Goal: Task Accomplishment & Management: Complete application form

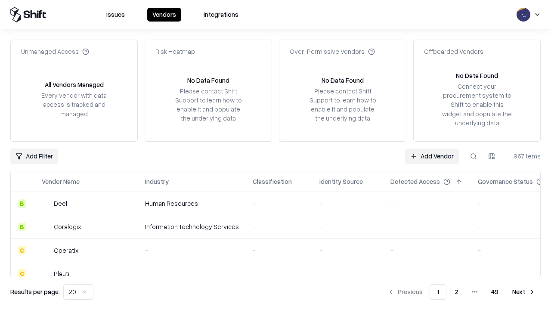
click at [432, 156] on link "Add Vendor" at bounding box center [432, 155] width 54 height 15
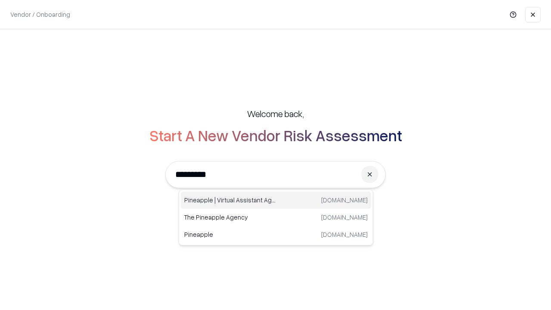
click at [276, 200] on div "Pineapple | Virtual Assistant Agency [DOMAIN_NAME]" at bounding box center [276, 200] width 190 height 17
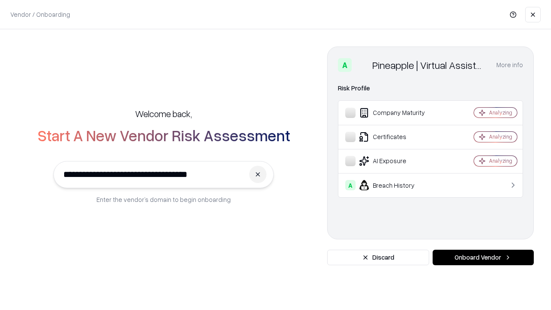
type input "**********"
click at [483, 257] on button "Onboard Vendor" at bounding box center [483, 257] width 101 height 15
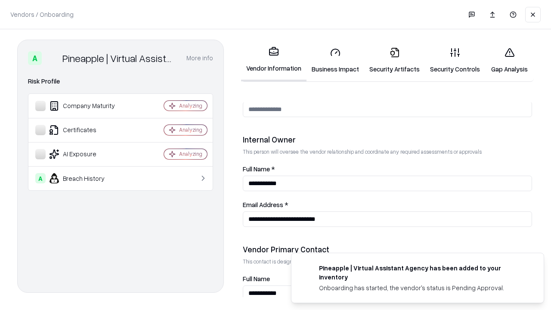
scroll to position [446, 0]
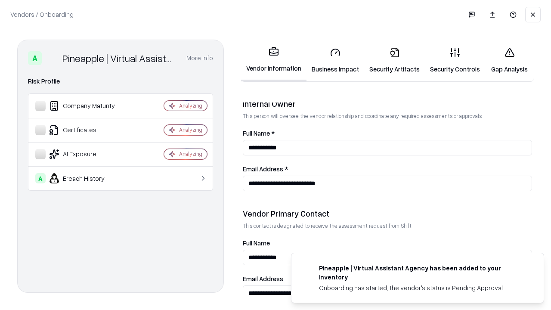
click at [335, 60] on link "Business Impact" at bounding box center [335, 60] width 58 height 40
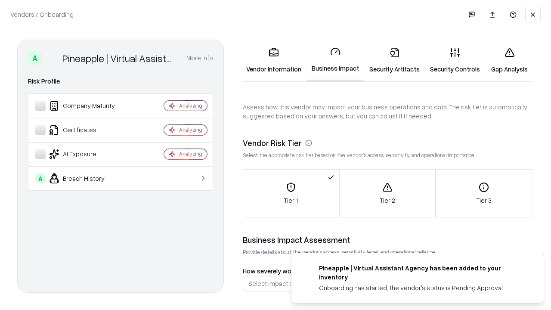
click at [394, 60] on link "Security Artifacts" at bounding box center [394, 60] width 61 height 40
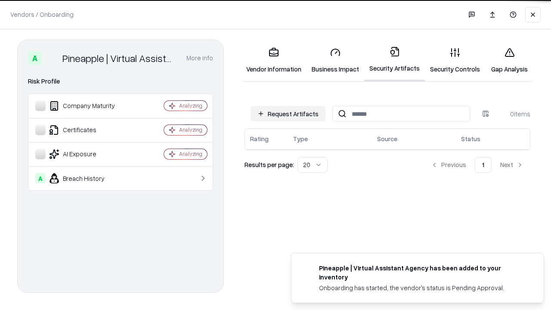
click at [288, 114] on button "Request Artifacts" at bounding box center [287, 113] width 75 height 15
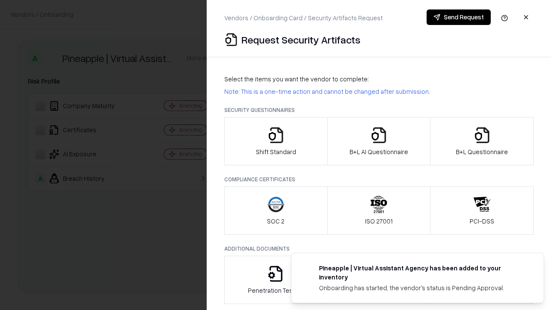
click at [275, 141] on icon "button" at bounding box center [275, 135] width 17 height 17
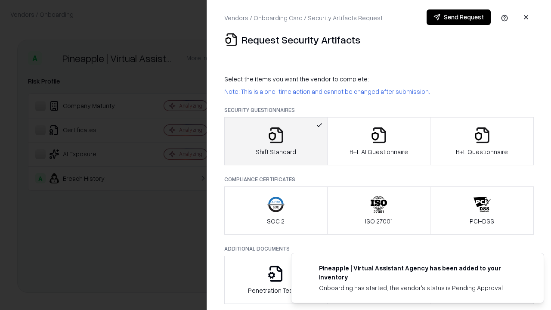
click at [458, 17] on button "Send Request" at bounding box center [458, 16] width 64 height 15
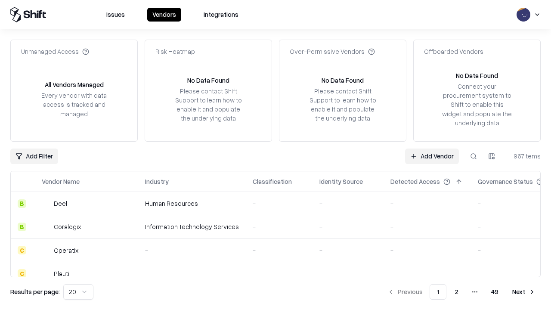
click at [473, 156] on button at bounding box center [473, 155] width 15 height 15
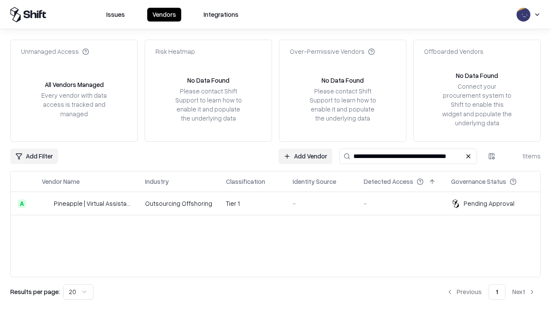
type input "**********"
click at [281, 203] on td "Tier 1" at bounding box center [252, 203] width 67 height 23
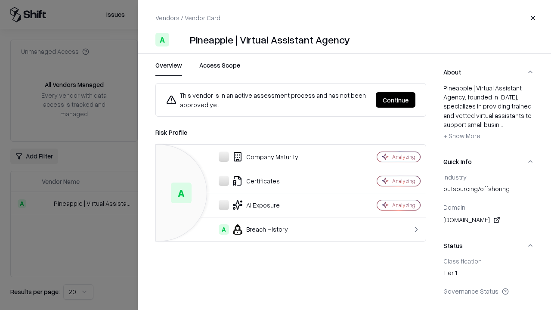
click at [395, 100] on button "Continue" at bounding box center [396, 99] width 40 height 15
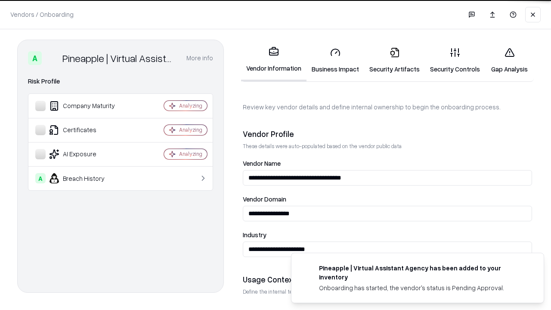
click at [394, 60] on link "Security Artifacts" at bounding box center [394, 60] width 61 height 40
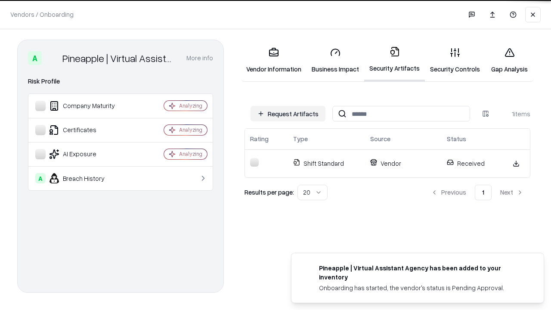
click at [509, 60] on link "Gap Analysis" at bounding box center [509, 60] width 49 height 40
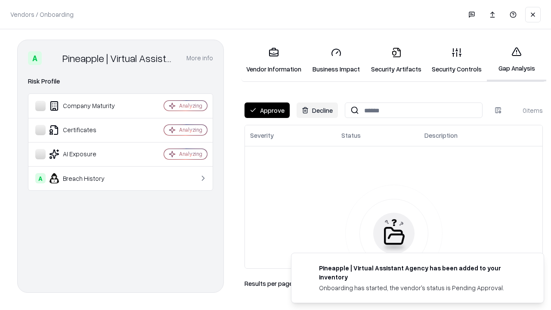
click at [267, 110] on button "Approve" at bounding box center [266, 109] width 45 height 15
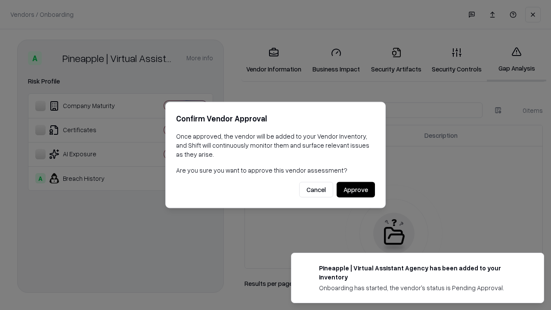
click at [355, 189] on button "Approve" at bounding box center [356, 189] width 38 height 15
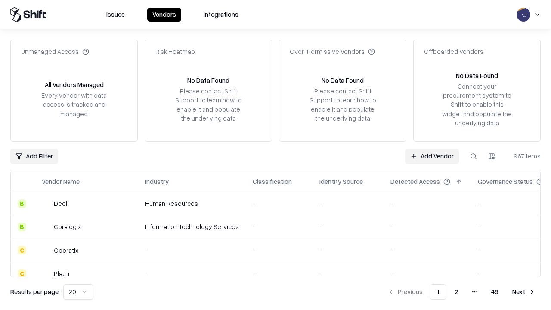
type input "**********"
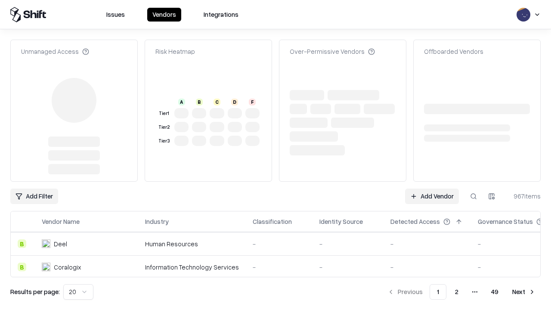
click at [432, 188] on link "Add Vendor" at bounding box center [432, 195] width 54 height 15
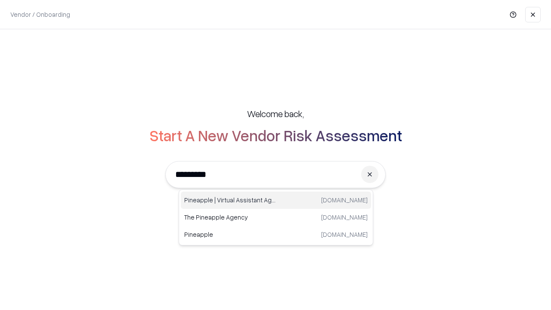
click at [276, 200] on div "Pineapple | Virtual Assistant Agency [DOMAIN_NAME]" at bounding box center [276, 200] width 190 height 17
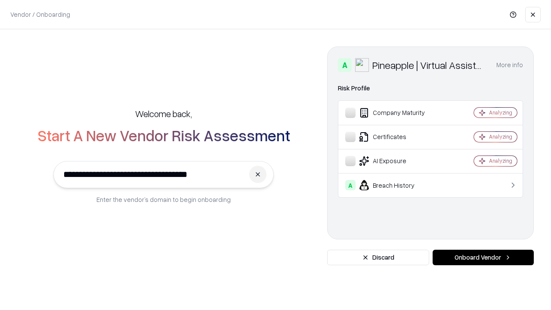
type input "**********"
click at [483, 257] on button "Onboard Vendor" at bounding box center [483, 257] width 101 height 15
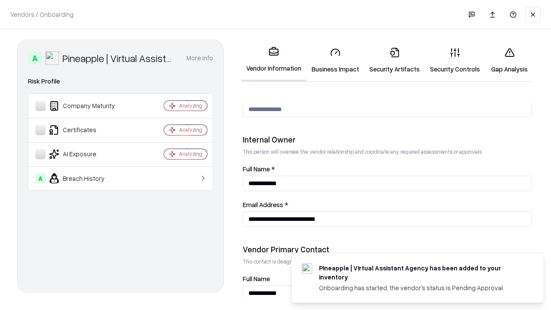
scroll to position [446, 0]
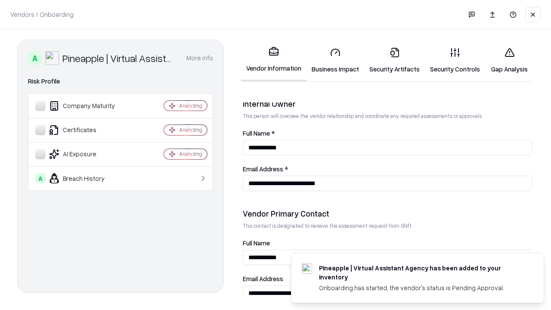
click at [509, 60] on link "Gap Analysis" at bounding box center [509, 60] width 49 height 40
